Goal: Information Seeking & Learning: Learn about a topic

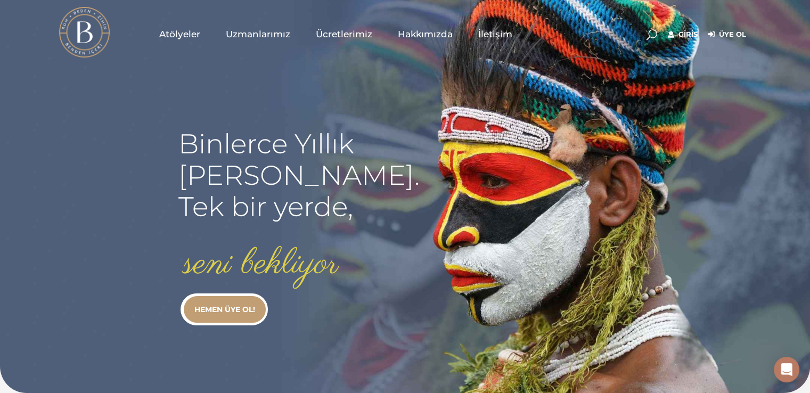
type input "[EMAIL_ADDRESS][DOMAIN_NAME]"
click at [687, 34] on link "Giriş" at bounding box center [683, 34] width 30 height 13
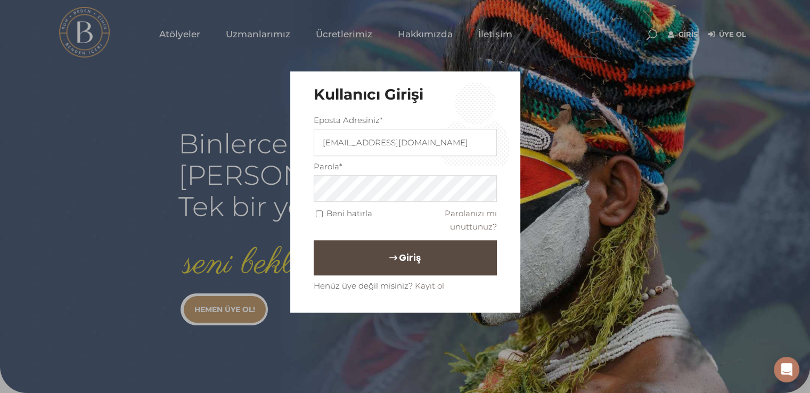
click at [399, 261] on span "Giriş" at bounding box center [410, 258] width 22 height 18
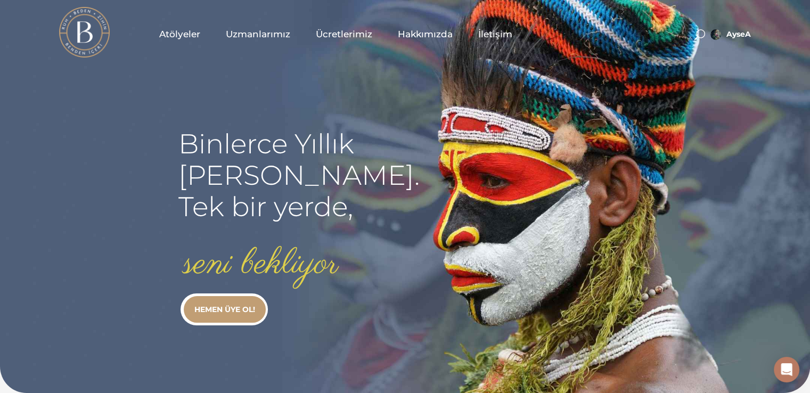
click at [186, 35] on span "Atölyeler" at bounding box center [179, 34] width 41 height 12
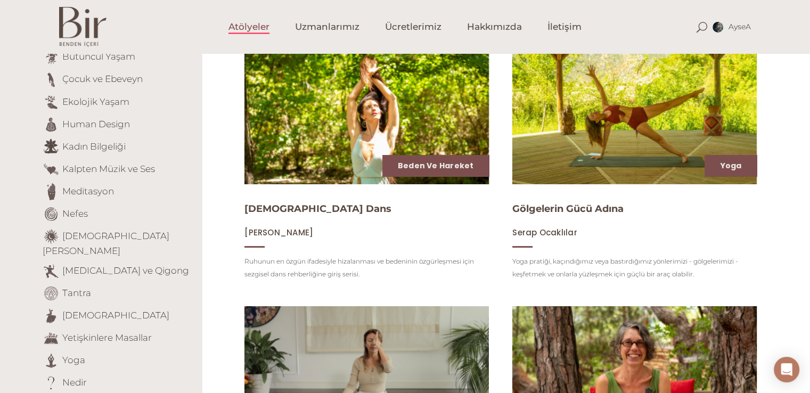
scroll to position [170, 0]
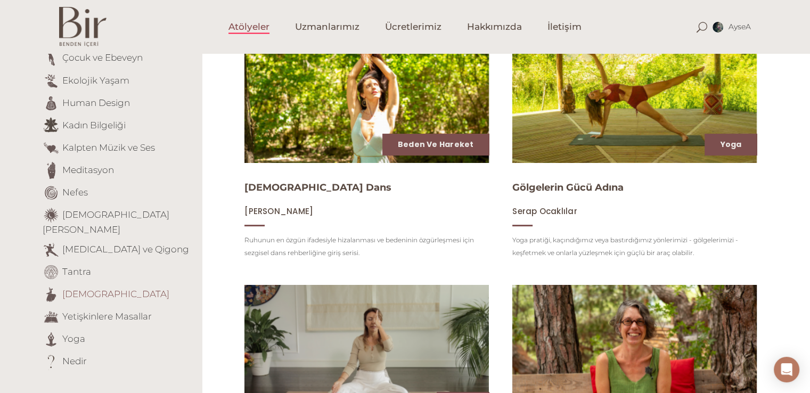
click at [83, 288] on link "Tasavvuf" at bounding box center [115, 293] width 107 height 11
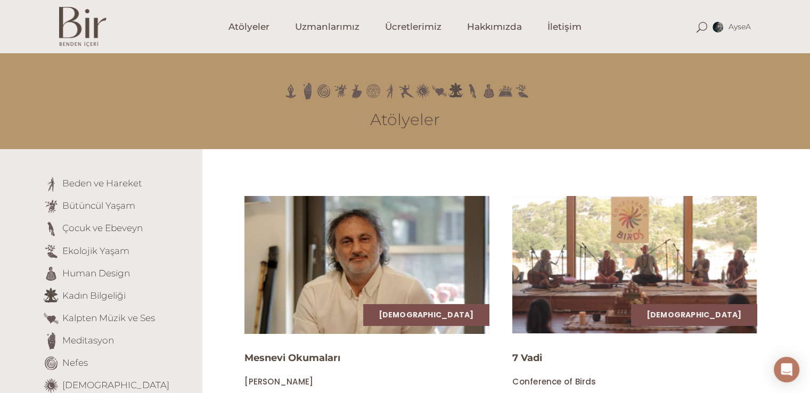
click at [399, 272] on img at bounding box center [367, 265] width 252 height 142
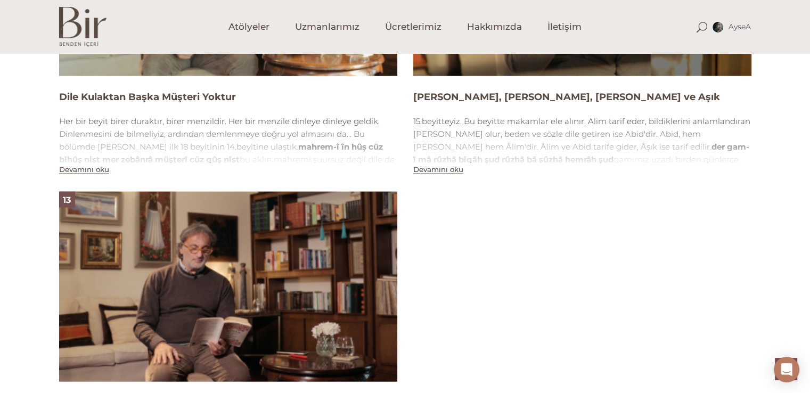
scroll to position [2696, 0]
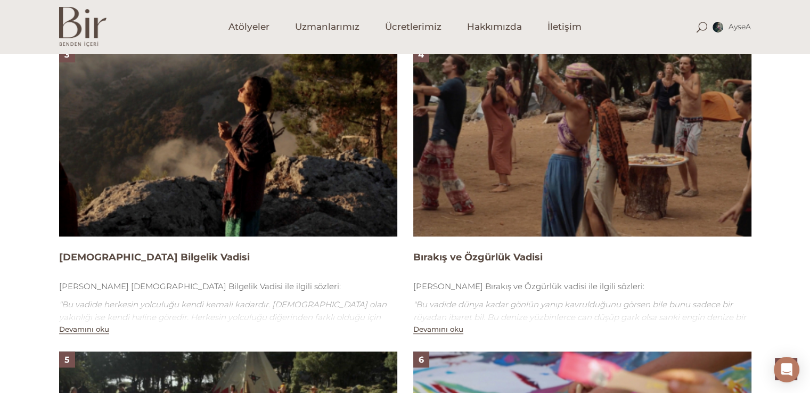
scroll to position [1028, 0]
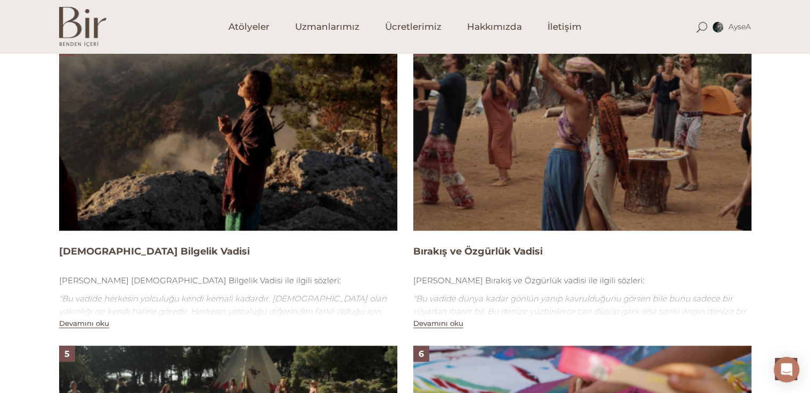
click at [590, 133] on img at bounding box center [582, 135] width 338 height 190
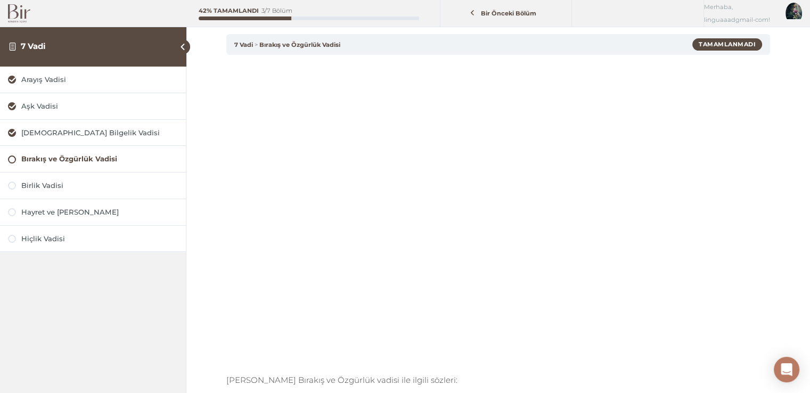
scroll to position [36, 0]
